Goal: Task Accomplishment & Management: Manage account settings

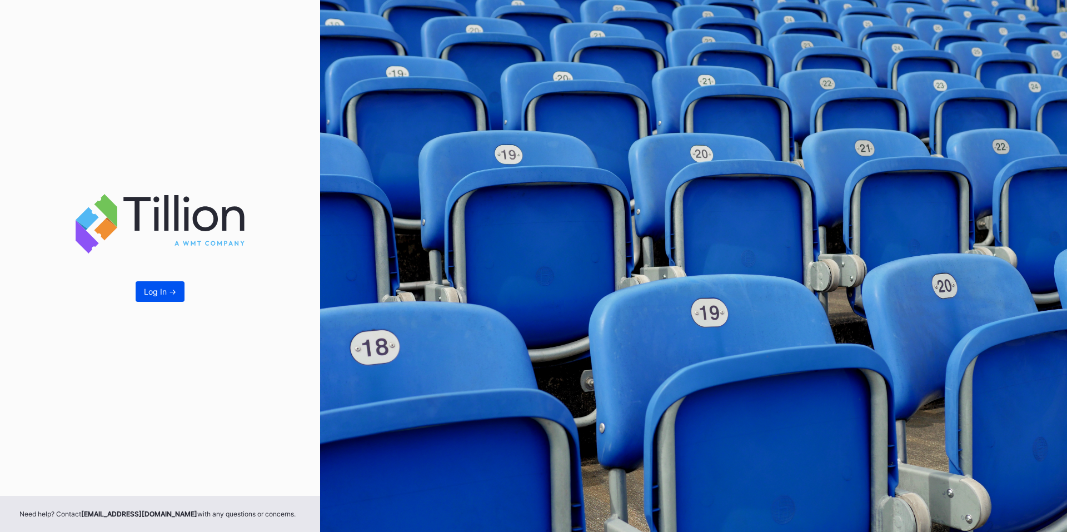
click at [143, 291] on button "Log In ->" at bounding box center [160, 291] width 49 height 21
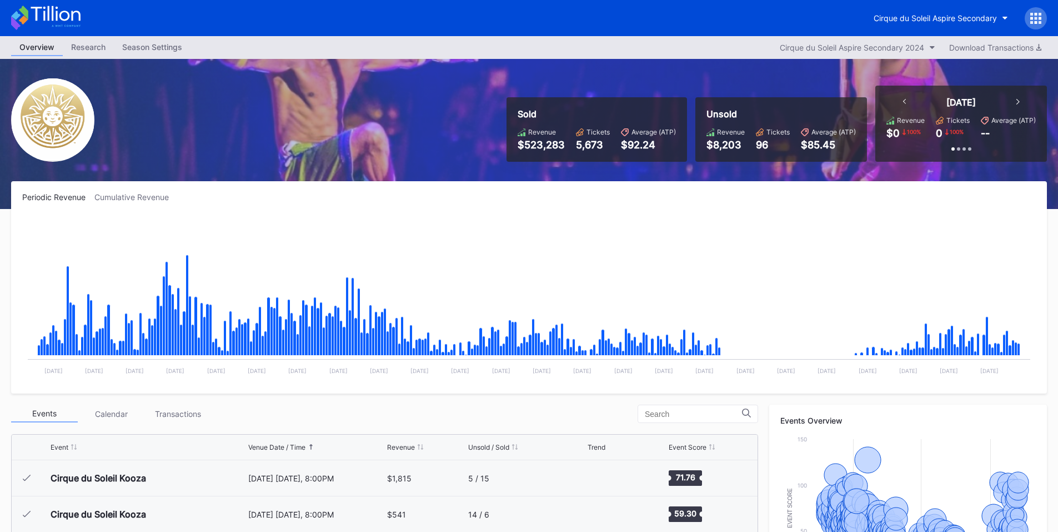
scroll to position [12098, 0]
click at [1033, 24] on div at bounding box center [1036, 18] width 22 height 22
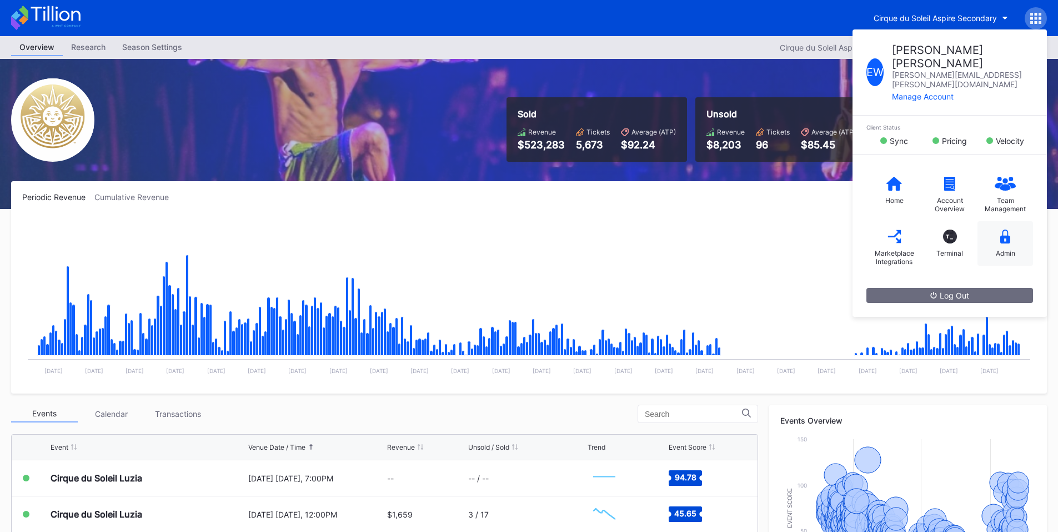
click at [1008, 229] on icon at bounding box center [1006, 236] width 10 height 14
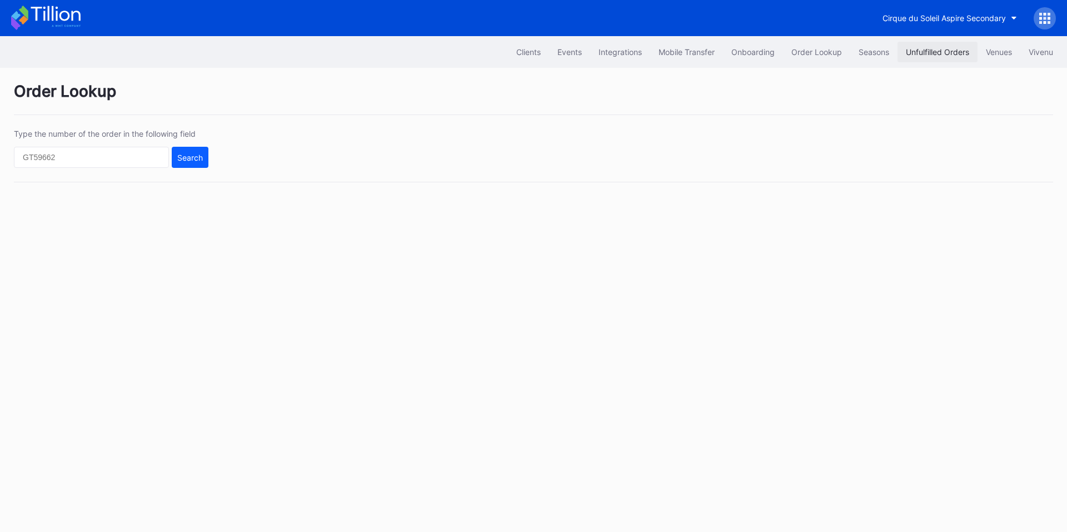
click at [915, 58] on button "Unfulfilled Orders" at bounding box center [937, 52] width 80 height 21
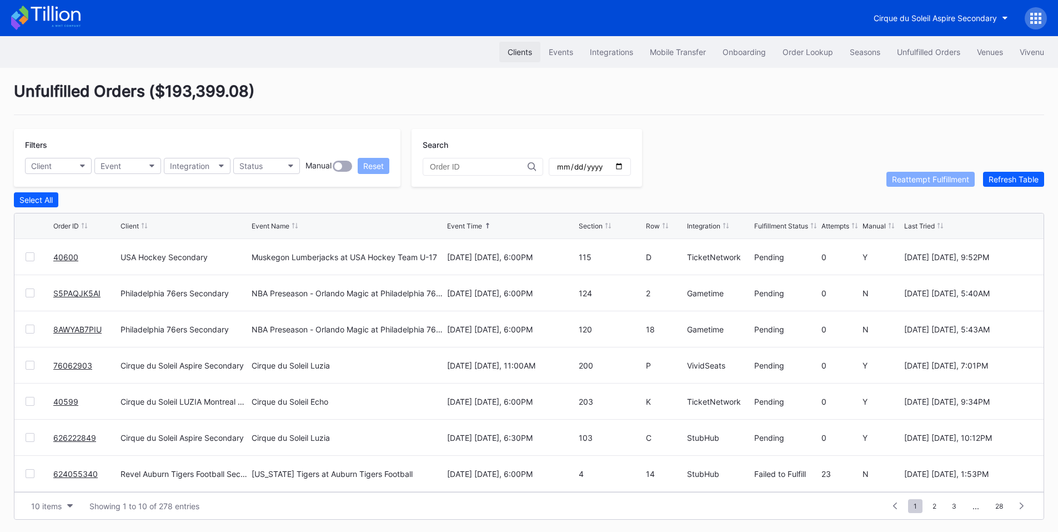
click at [520, 54] on div "Clients" at bounding box center [520, 51] width 24 height 9
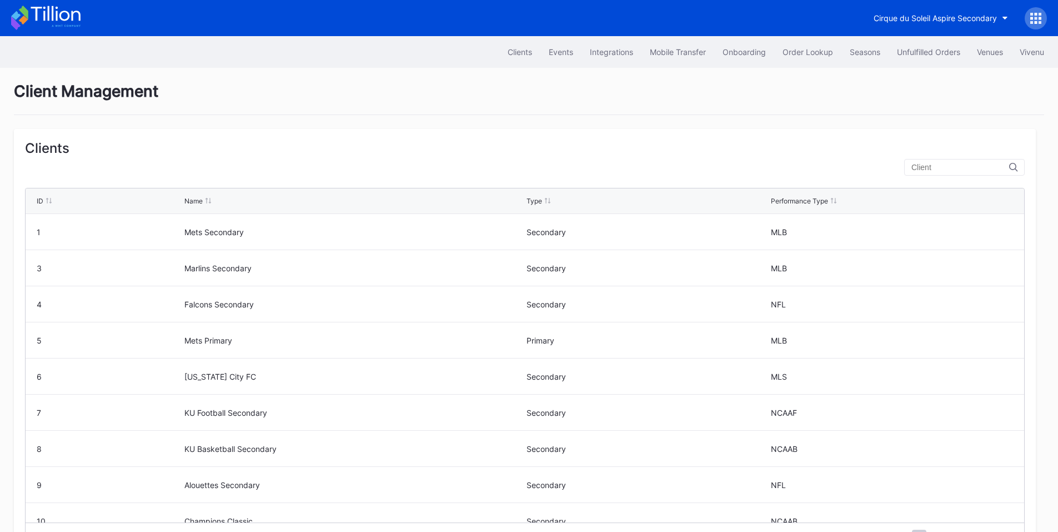
click at [916, 165] on input "text" at bounding box center [961, 167] width 98 height 9
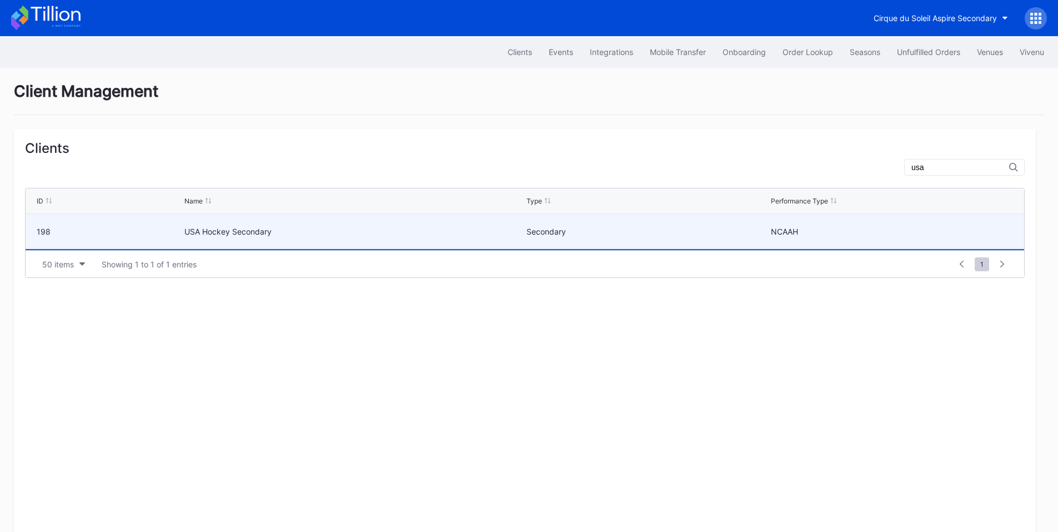
type input "usa"
click at [368, 229] on div "USA Hockey Secondary" at bounding box center [353, 231] width 339 height 9
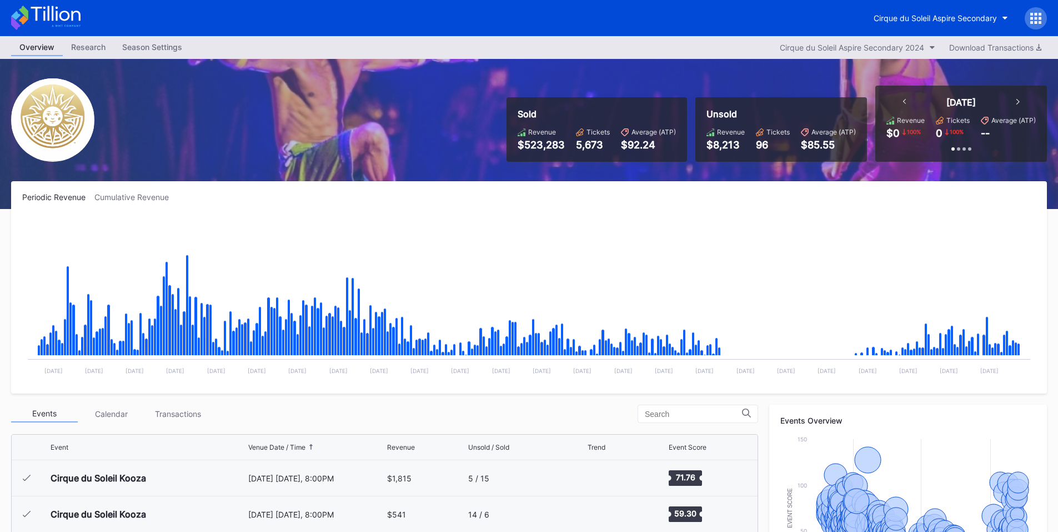
scroll to position [12098, 0]
click at [1036, 7] on div at bounding box center [1036, 18] width 22 height 22
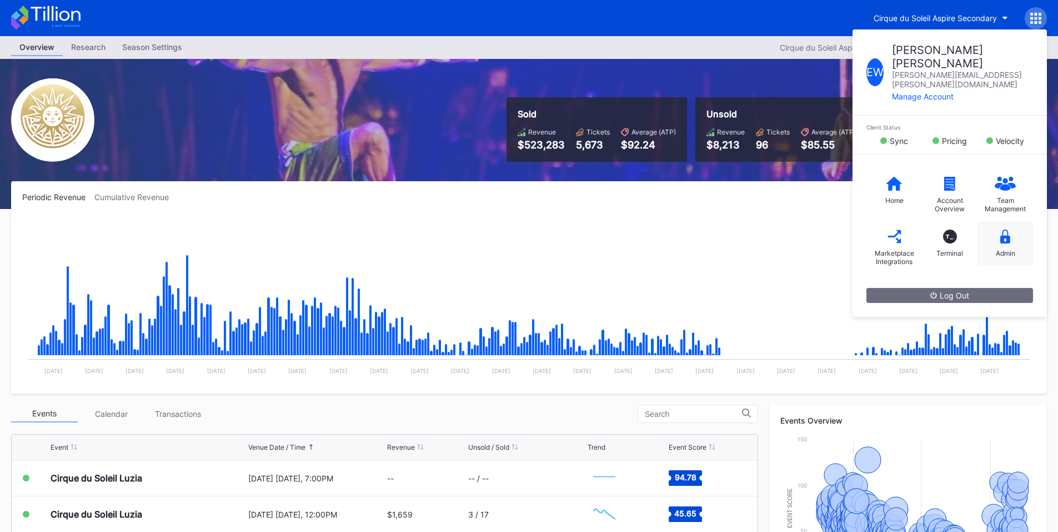
click at [1002, 229] on icon at bounding box center [1006, 236] width 10 height 14
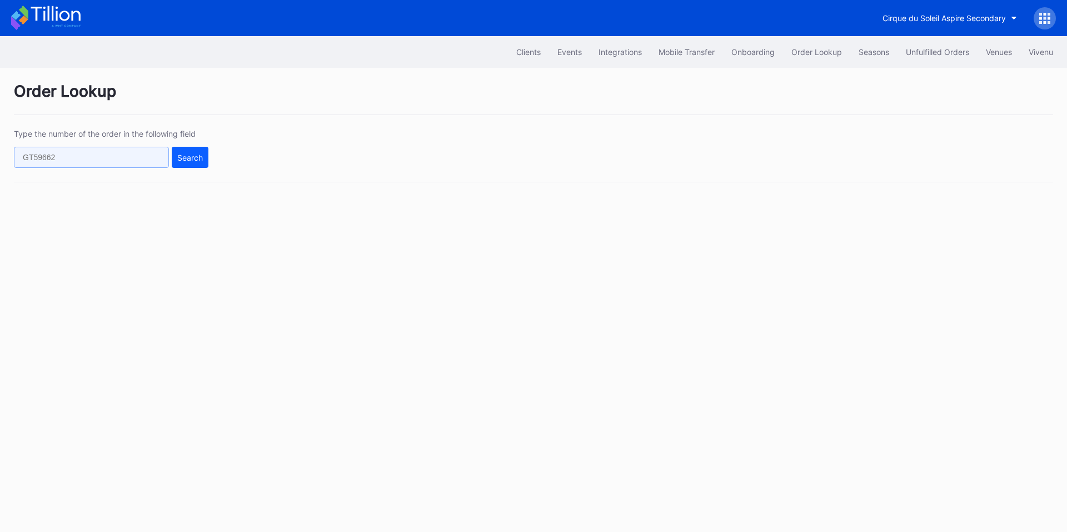
click at [139, 152] on input "text" at bounding box center [91, 157] width 155 height 21
paste input "50983494"
click at [199, 156] on div "Search" at bounding box center [190, 157] width 26 height 9
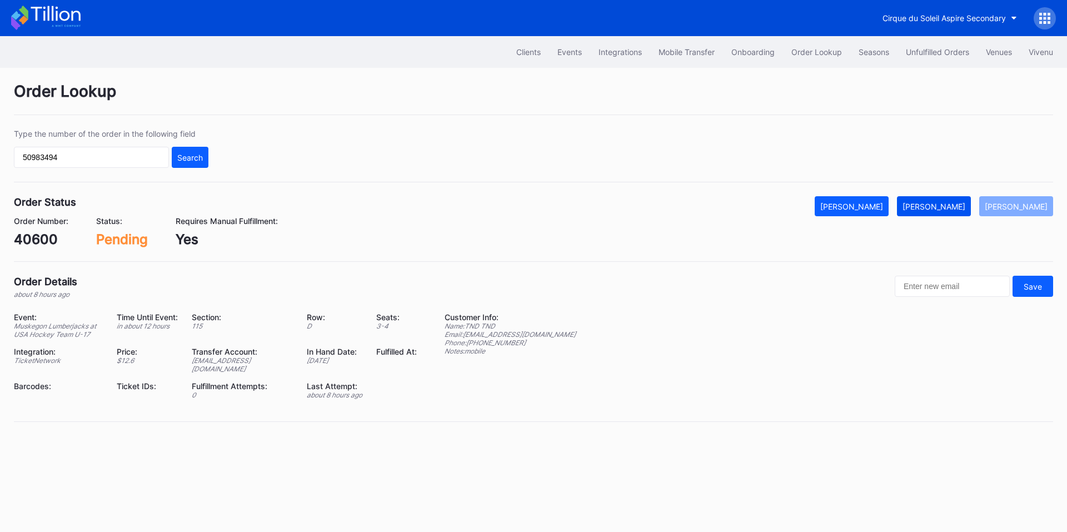
click at [944, 211] on div "[PERSON_NAME]" at bounding box center [933, 206] width 63 height 9
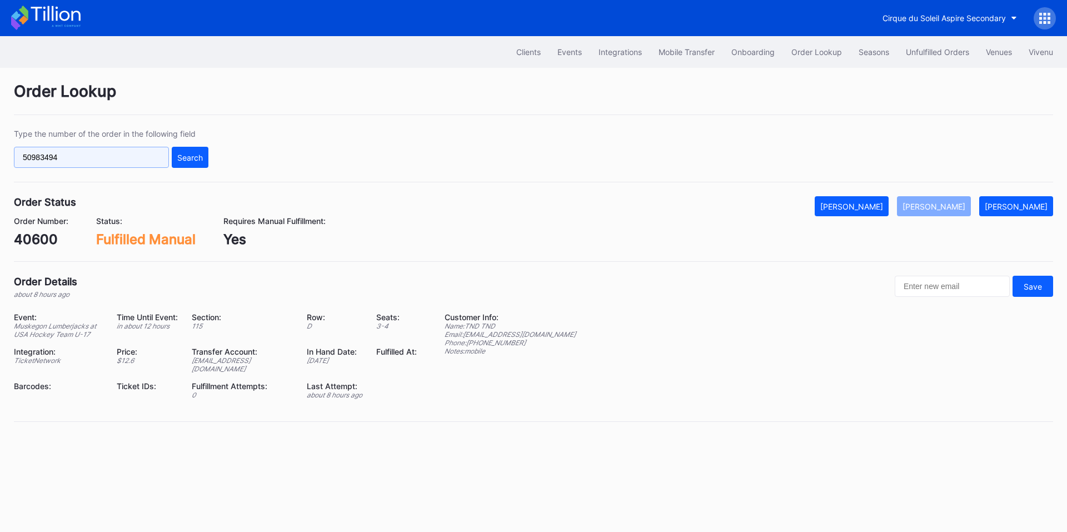
click at [125, 162] on input "50983494" at bounding box center [91, 157] width 155 height 21
paste input "332"
click at [184, 156] on div "Search" at bounding box center [190, 157] width 26 height 9
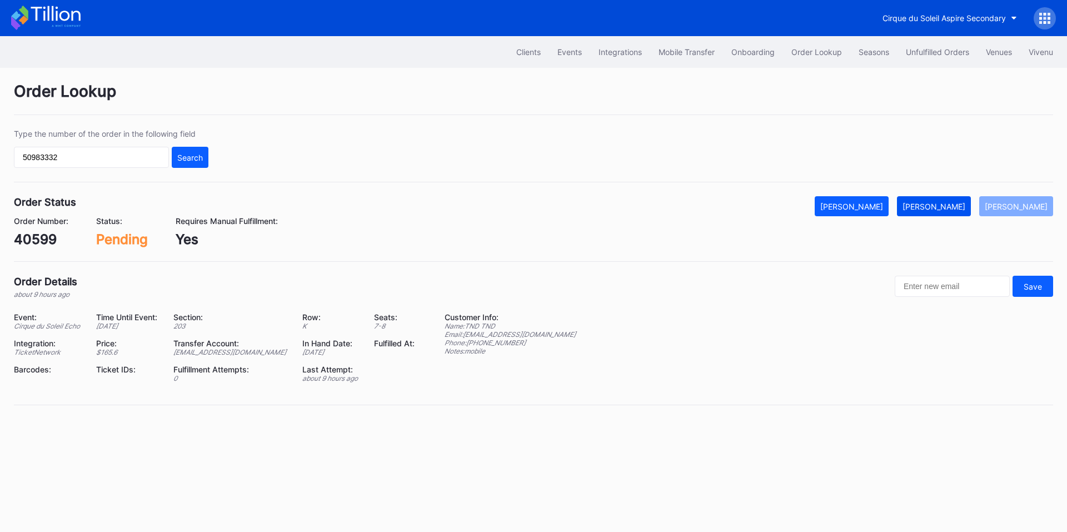
click at [945, 200] on button "[PERSON_NAME]" at bounding box center [934, 206] width 74 height 20
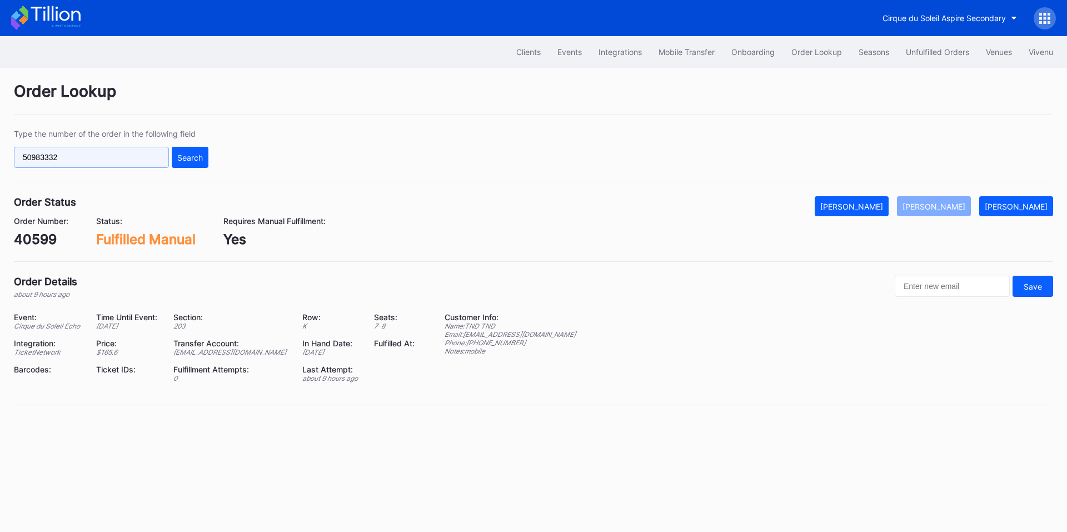
click at [138, 161] on input "50983332" at bounding box center [91, 157] width 155 height 21
paste input "76062903"
click at [188, 157] on div "Search" at bounding box center [190, 157] width 26 height 9
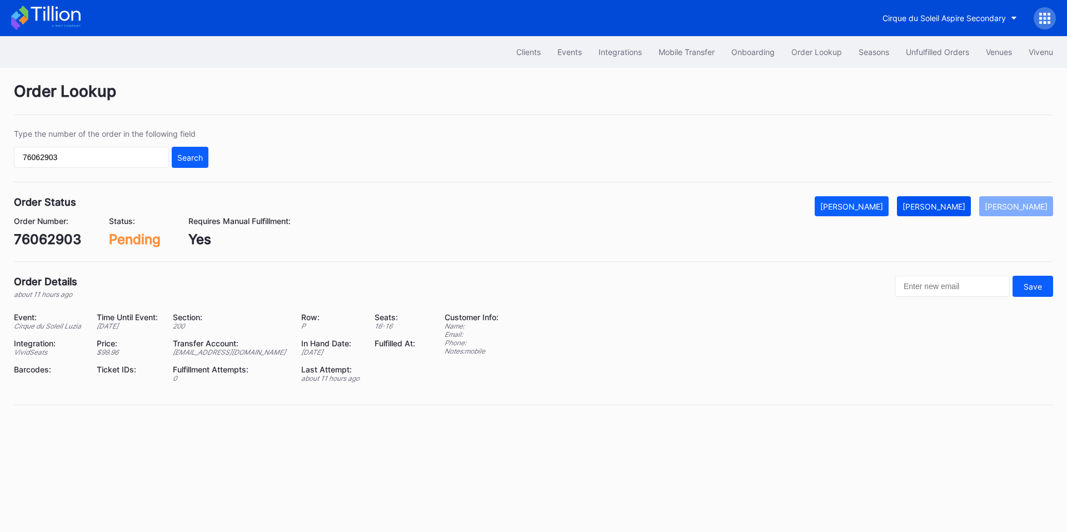
click at [956, 208] on div "[PERSON_NAME]" at bounding box center [933, 206] width 63 height 9
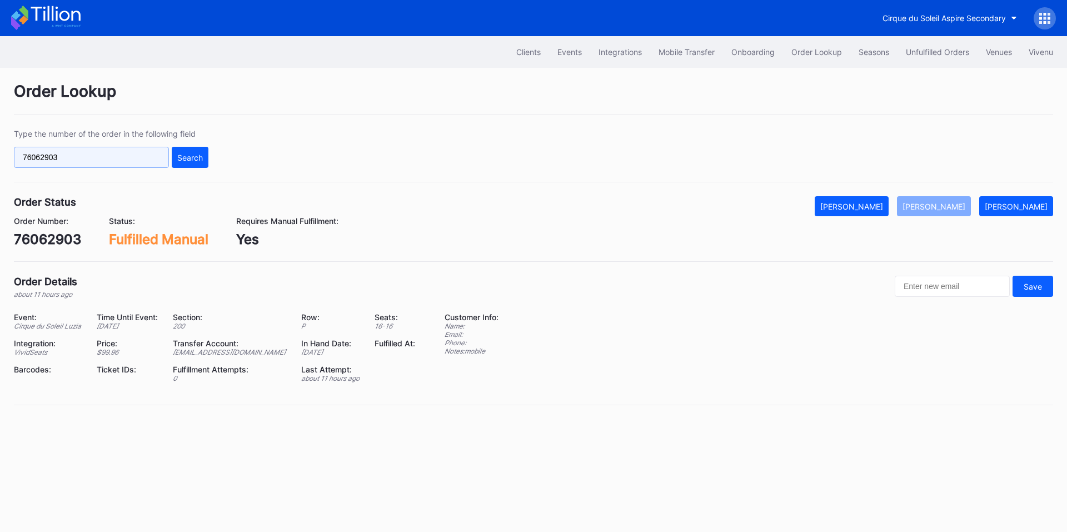
click at [148, 164] on input "76062903" at bounding box center [91, 157] width 155 height 21
paste input "626222849"
click at [184, 160] on div "Search" at bounding box center [190, 157] width 26 height 9
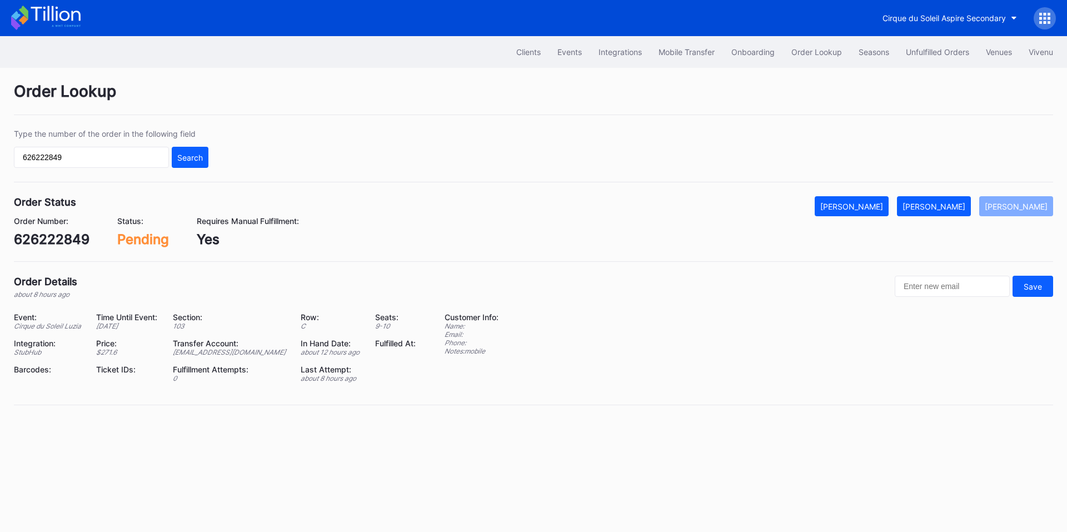
drag, startPoint x: 963, startPoint y: 202, endPoint x: 1066, endPoint y: 219, distance: 104.9
click at [963, 202] on div "[PERSON_NAME]" at bounding box center [933, 206] width 63 height 9
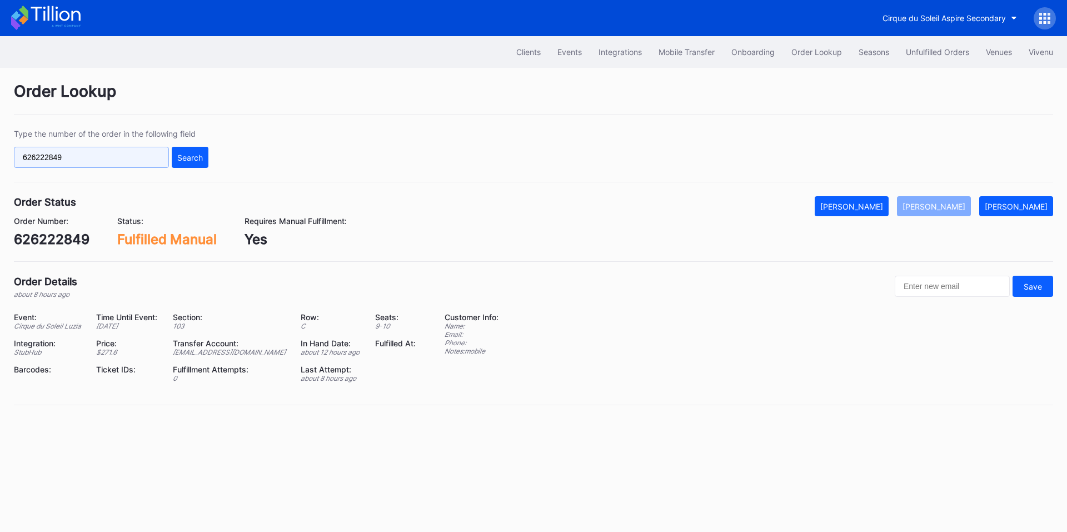
click at [121, 167] on input "626222849" at bounding box center [91, 157] width 155 height 21
paste input "4055340"
type input "624055340"
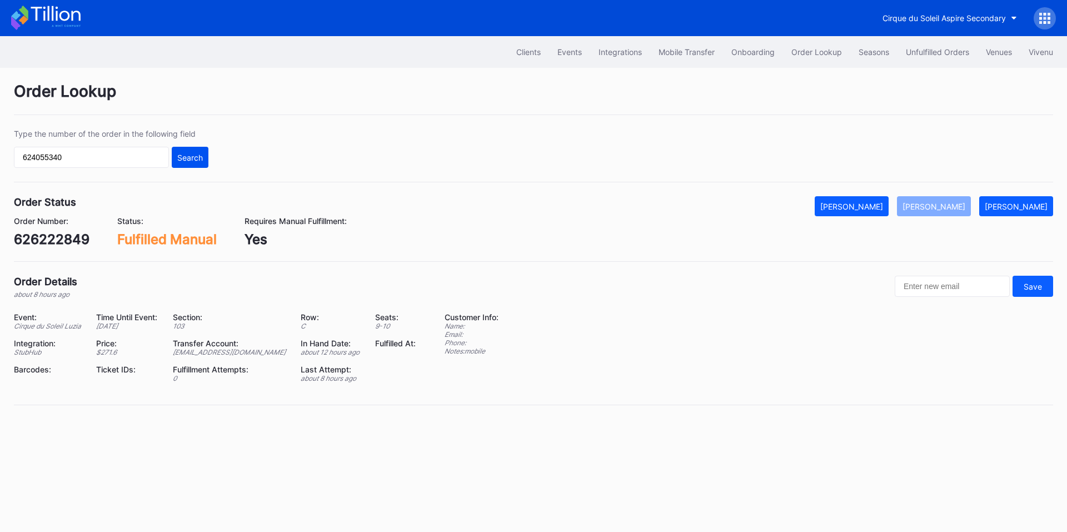
click at [193, 159] on div "Search" at bounding box center [190, 157] width 26 height 9
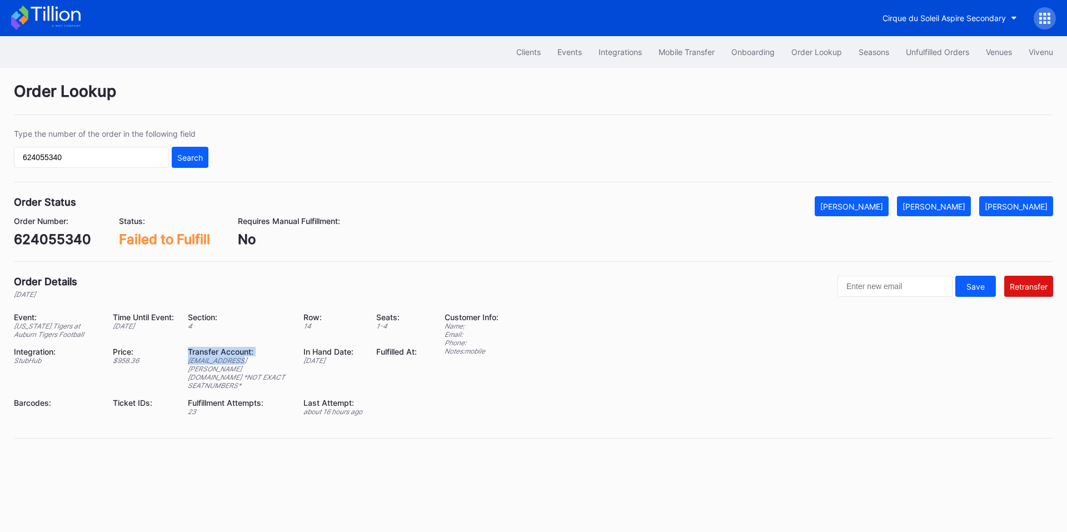
drag, startPoint x: 174, startPoint y: 363, endPoint x: 224, endPoint y: 363, distance: 50.6
click at [224, 363] on div "Event: [US_STATE] Tigers at Auburn Tigers Football Time Until Event: [DATE] Sec…" at bounding box center [222, 368] width 417 height 112
click at [228, 362] on div "[EMAIL_ADDRESS][PERSON_NAME][DOMAIN_NAME] *NOT EXACT SEATNUMBERS*" at bounding box center [239, 372] width 102 height 33
drag, startPoint x: 254, startPoint y: 363, endPoint x: 176, endPoint y: 358, distance: 77.9
click at [188, 358] on div "[EMAIL_ADDRESS][PERSON_NAME][DOMAIN_NAME] *NOT EXACT SEATNUMBERS*" at bounding box center [239, 372] width 102 height 33
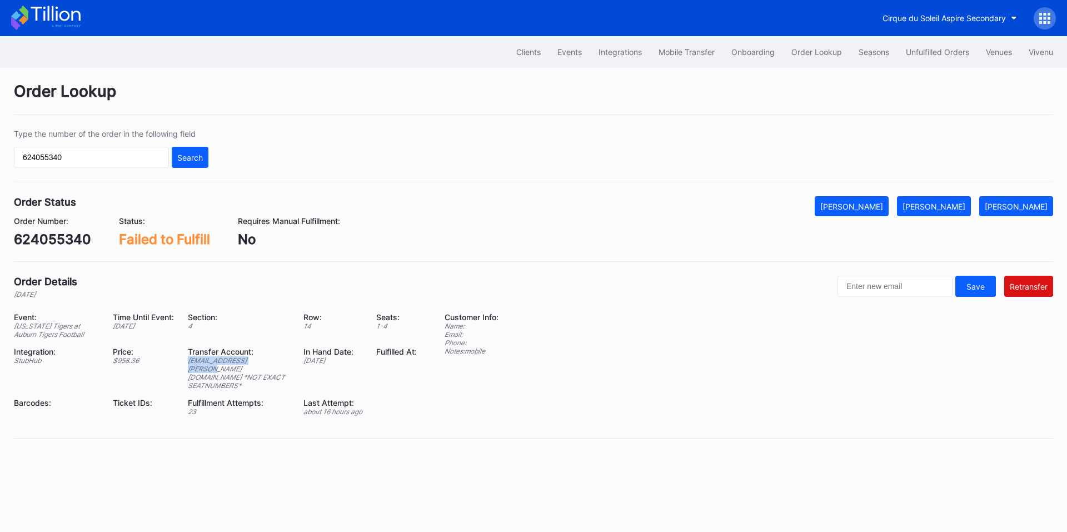
copy div "[EMAIL_ADDRESS][PERSON_NAME][DOMAIN_NAME]"
click at [961, 49] on div "Unfulfilled Orders" at bounding box center [937, 51] width 63 height 9
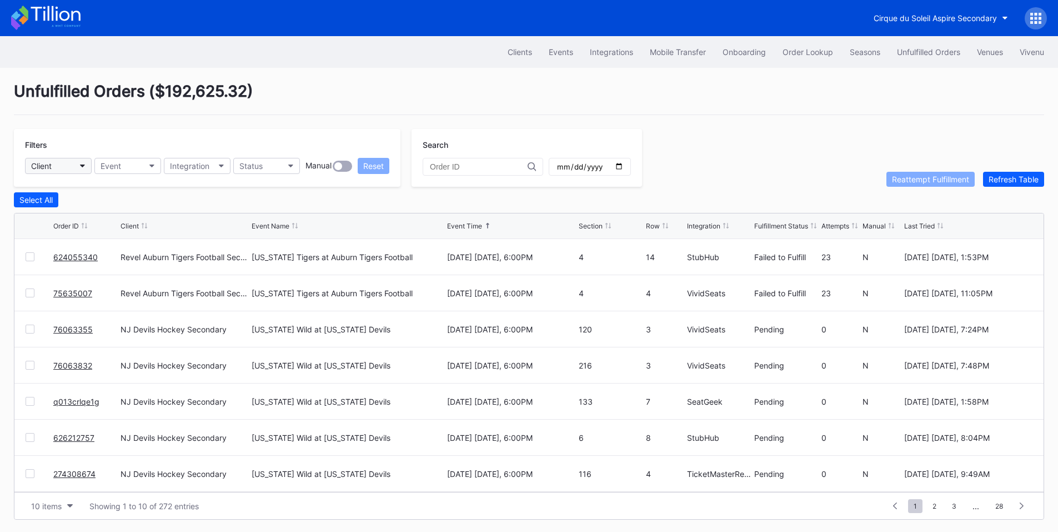
click at [53, 164] on button "Client" at bounding box center [58, 166] width 67 height 16
type input "nj"
click at [67, 218] on div "NJ Devils Hockey Secondary" at bounding box center [86, 215] width 106 height 9
click at [59, 508] on div "10 items" at bounding box center [46, 505] width 31 height 9
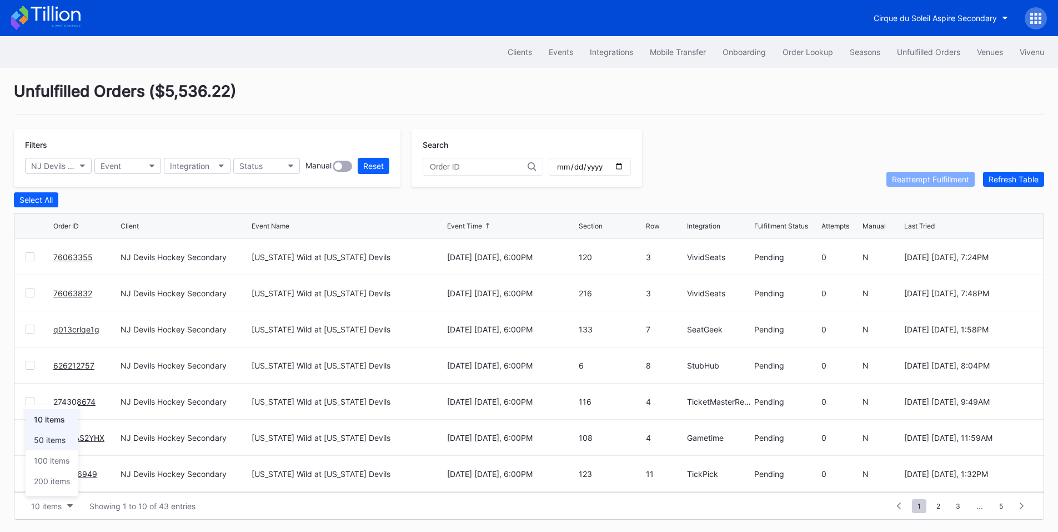
click at [62, 438] on div "50 items" at bounding box center [50, 439] width 32 height 9
drag, startPoint x: 18, startPoint y: 202, endPoint x: 165, endPoint y: 208, distance: 147.4
click at [18, 202] on button "Select All" at bounding box center [36, 199] width 44 height 15
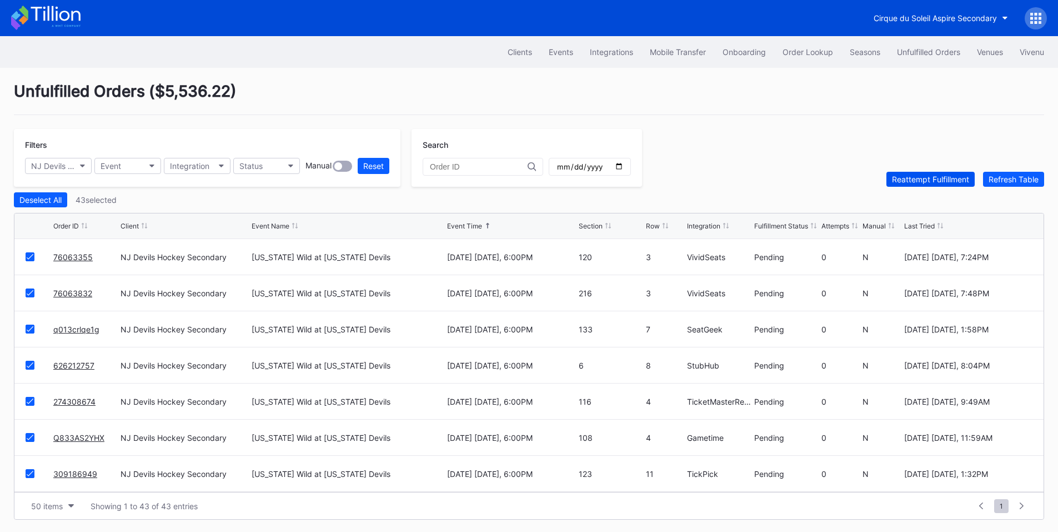
click at [927, 179] on div "Reattempt Fulfillment" at bounding box center [930, 178] width 77 height 9
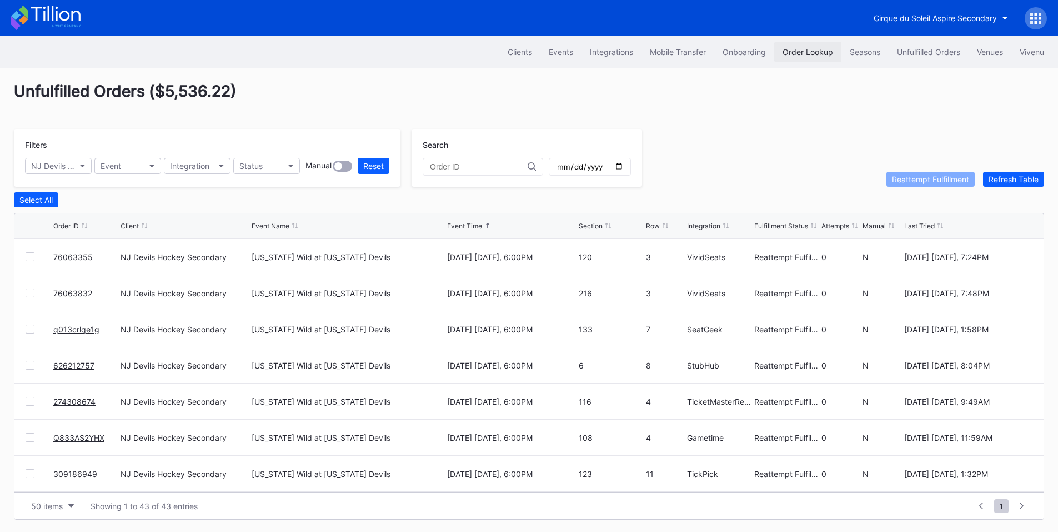
click at [787, 56] on div "Order Lookup" at bounding box center [808, 51] width 51 height 9
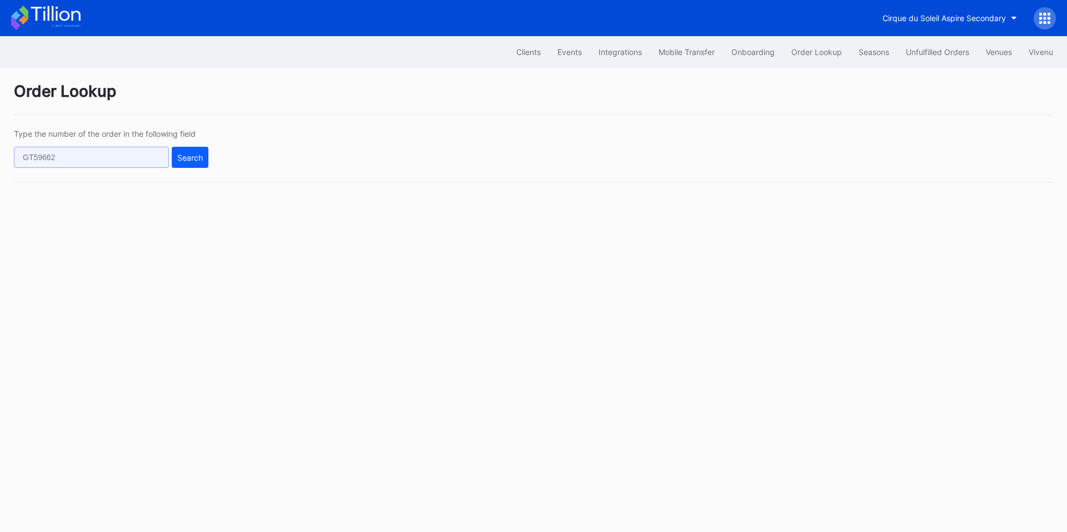
click at [119, 152] on input "text" at bounding box center [91, 157] width 155 height 21
paste input "76062903"
click at [182, 160] on div "Search" at bounding box center [190, 157] width 26 height 9
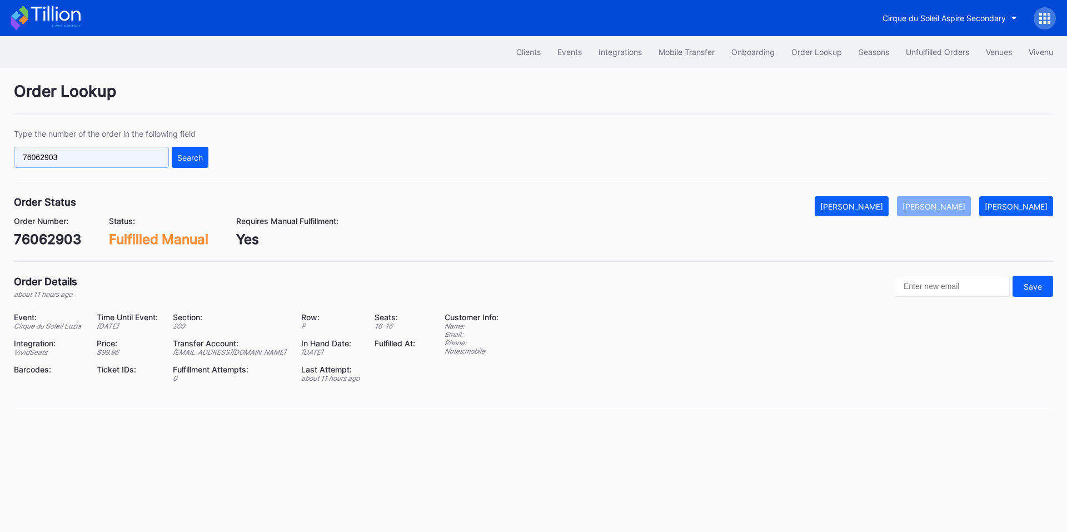
click at [87, 162] on input "76062903" at bounding box center [91, 157] width 155 height 21
paste input "626114275"
type input "626114275"
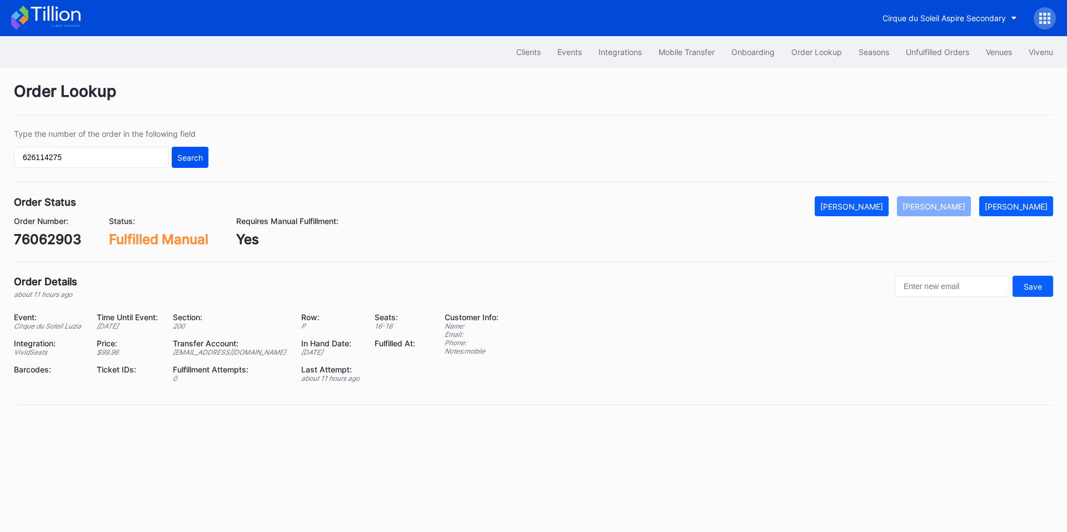
click at [184, 153] on div "Search" at bounding box center [190, 157] width 26 height 9
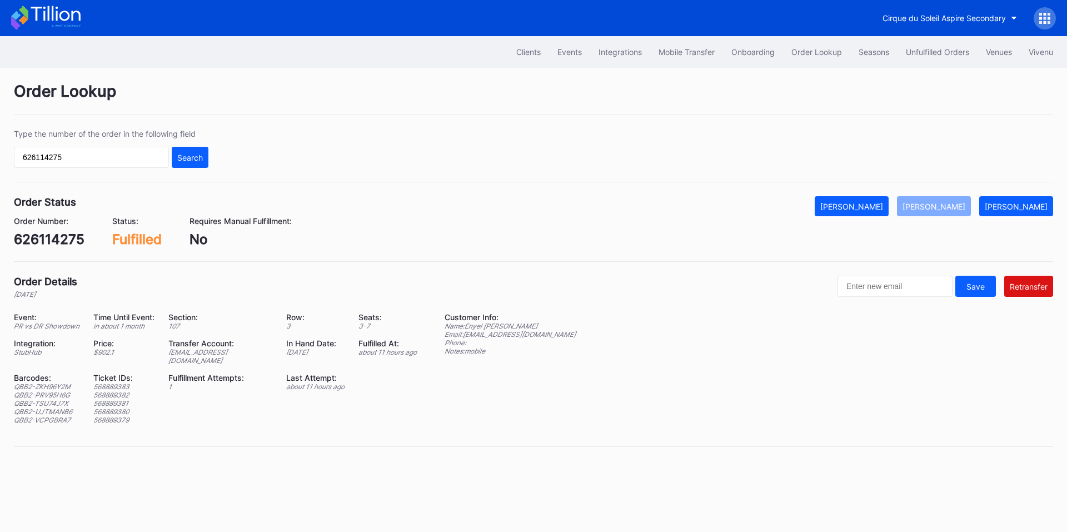
click at [223, 351] on div "[EMAIL_ADDRESS][DOMAIN_NAME]" at bounding box center [220, 356] width 104 height 17
click at [222, 351] on div "[EMAIL_ADDRESS][DOMAIN_NAME]" at bounding box center [220, 356] width 104 height 17
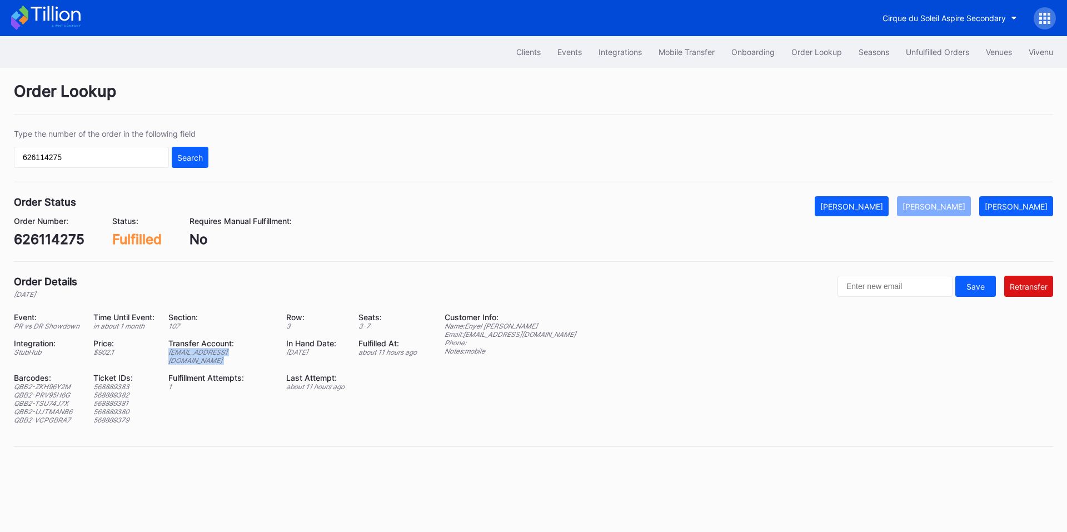
click at [222, 351] on div "[EMAIL_ADDRESS][DOMAIN_NAME]" at bounding box center [220, 356] width 104 height 17
click at [1022, 204] on div "[PERSON_NAME]" at bounding box center [1016, 206] width 63 height 9
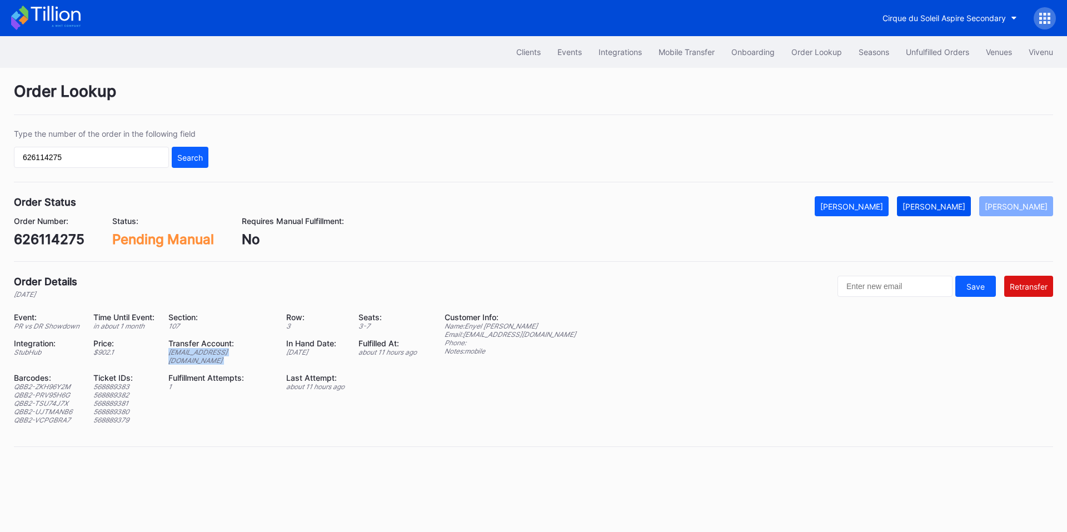
click at [965, 207] on div "[PERSON_NAME]" at bounding box center [933, 206] width 63 height 9
